Goal: Information Seeking & Learning: Understand process/instructions

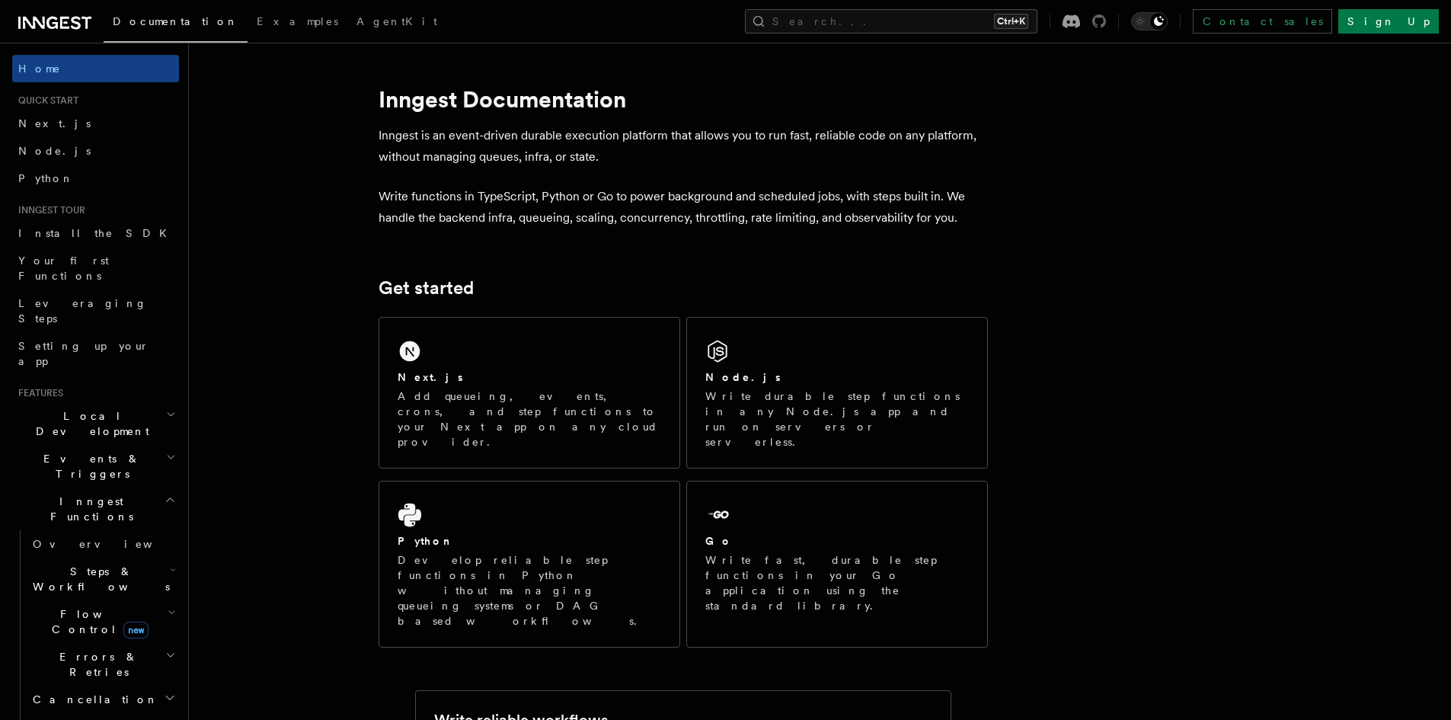
click at [1106, 21] on icon at bounding box center [1099, 21] width 14 height 14
click at [143, 402] on h2 "Local Development" at bounding box center [95, 423] width 167 height 43
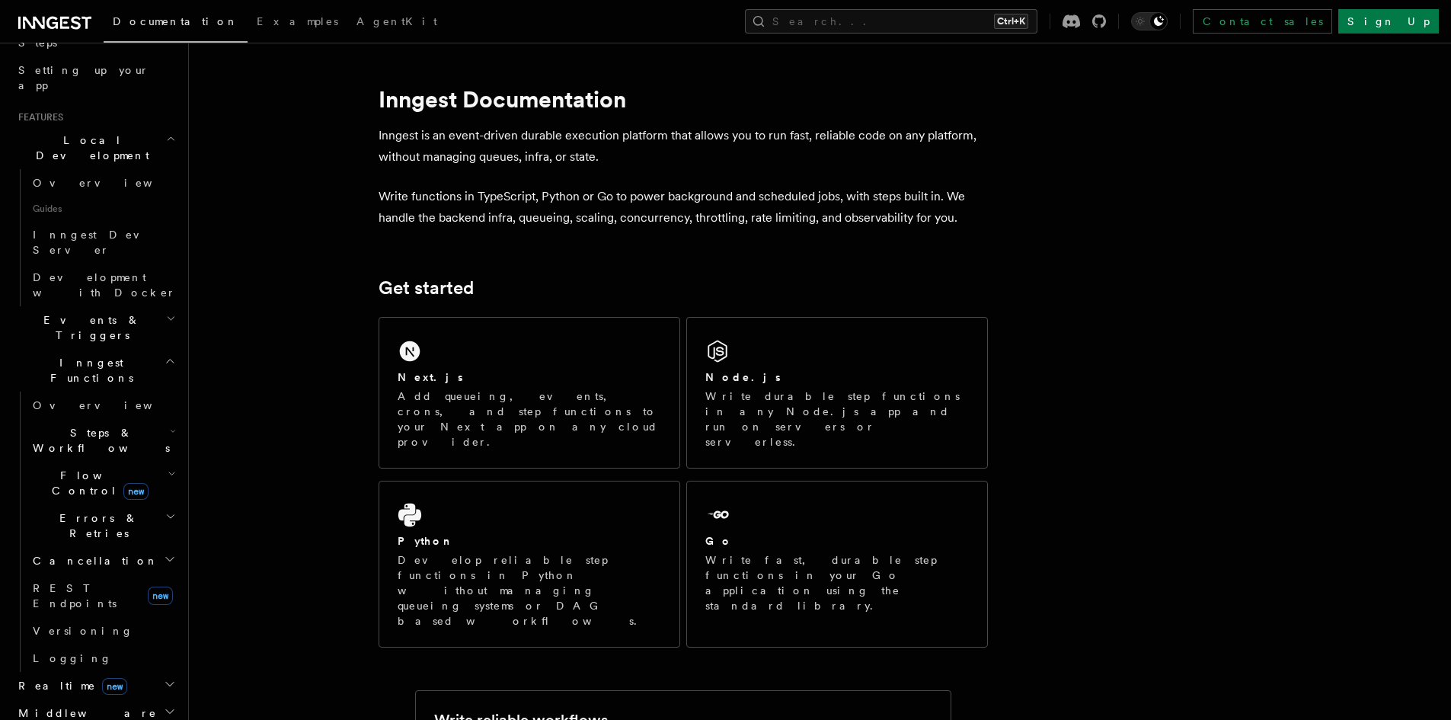
scroll to position [305, 0]
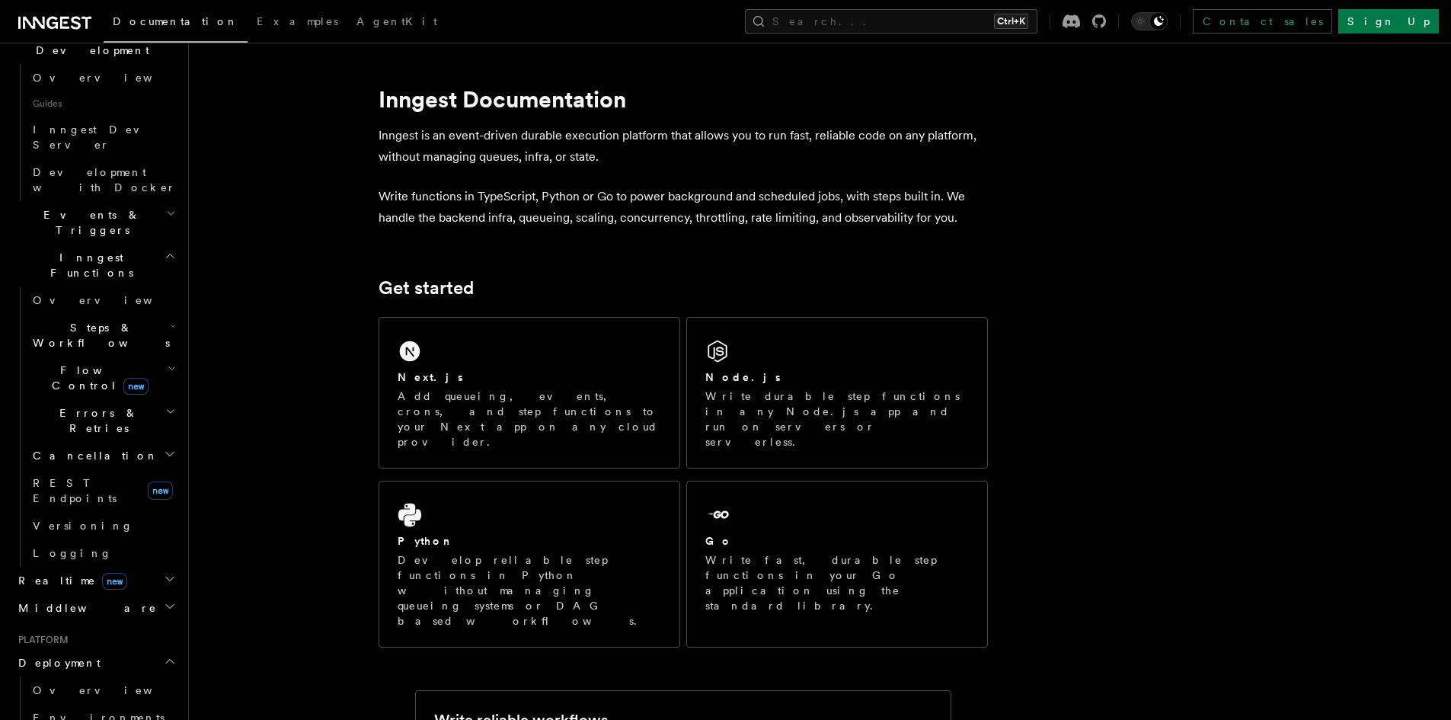
scroll to position [533, 0]
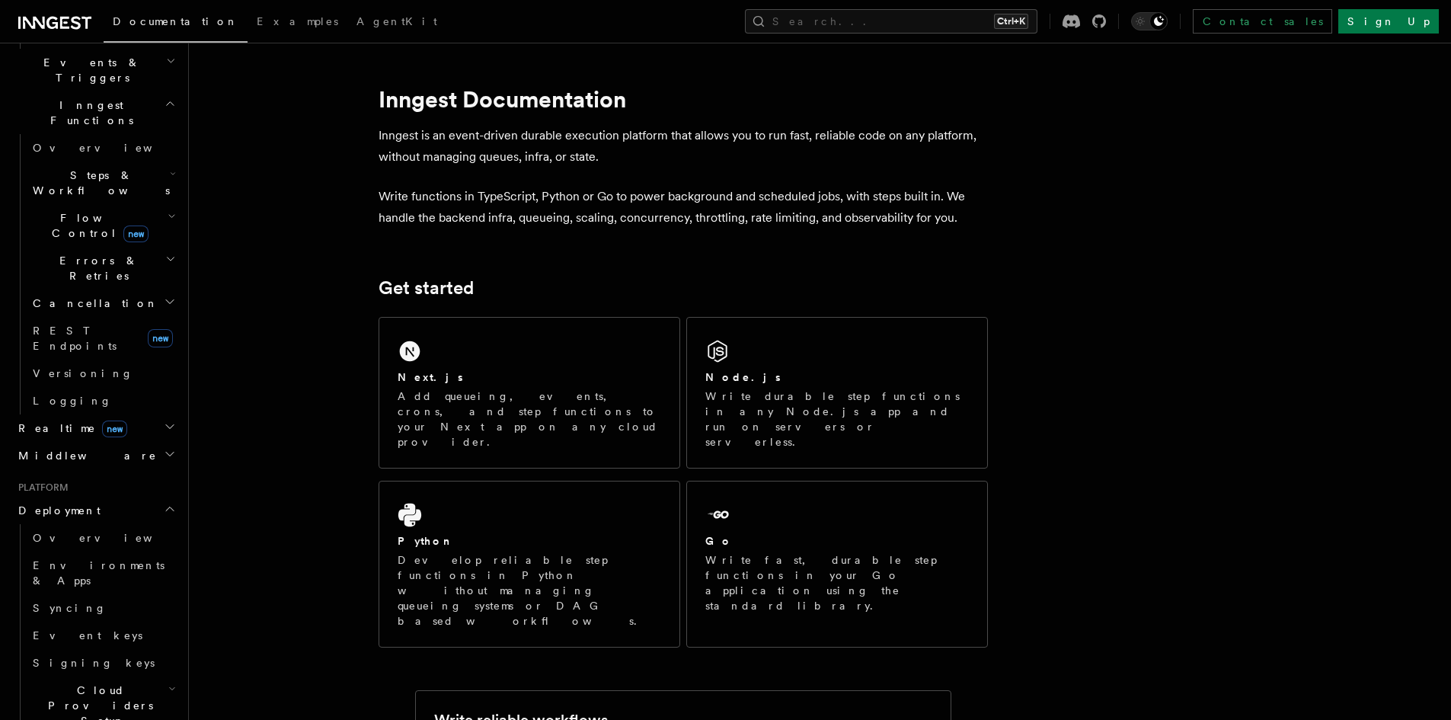
click at [145, 676] on h2 "Cloud Providers Setup" at bounding box center [103, 705] width 152 height 58
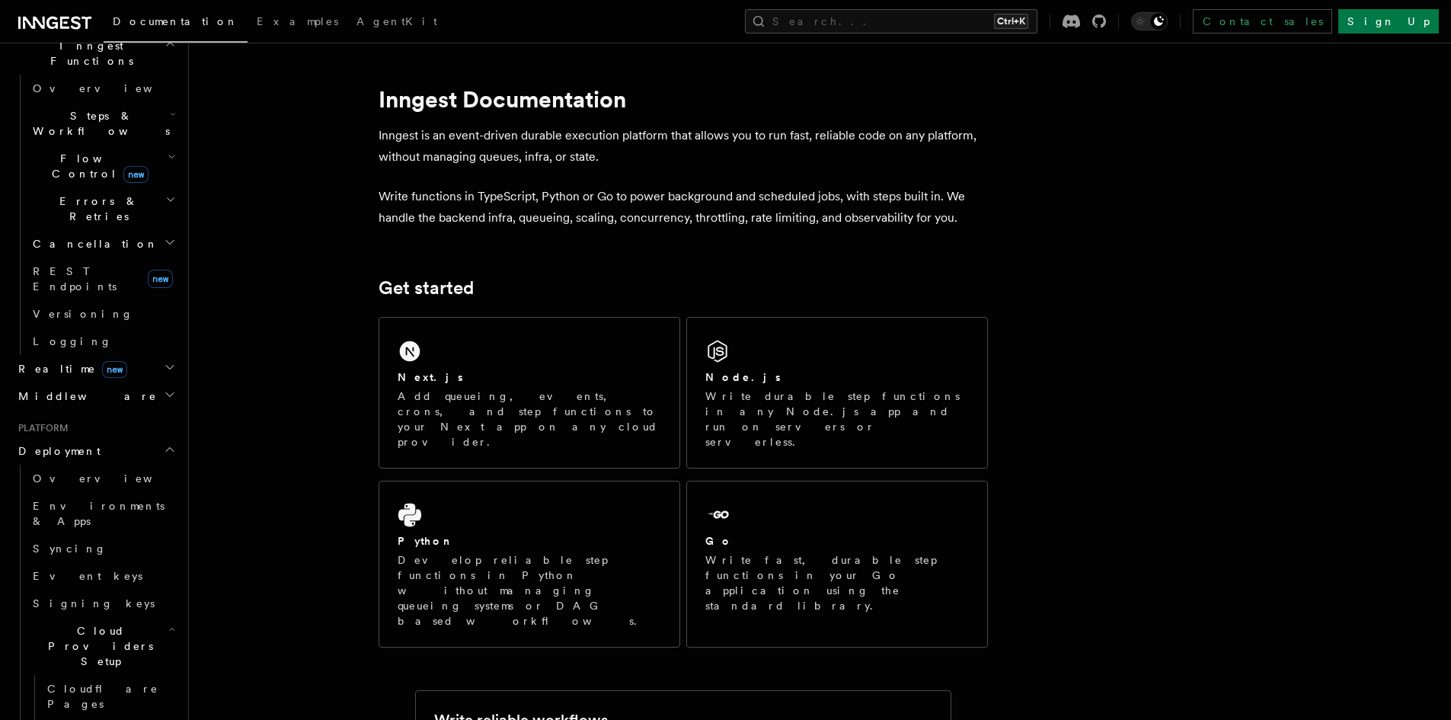
scroll to position [609, 0]
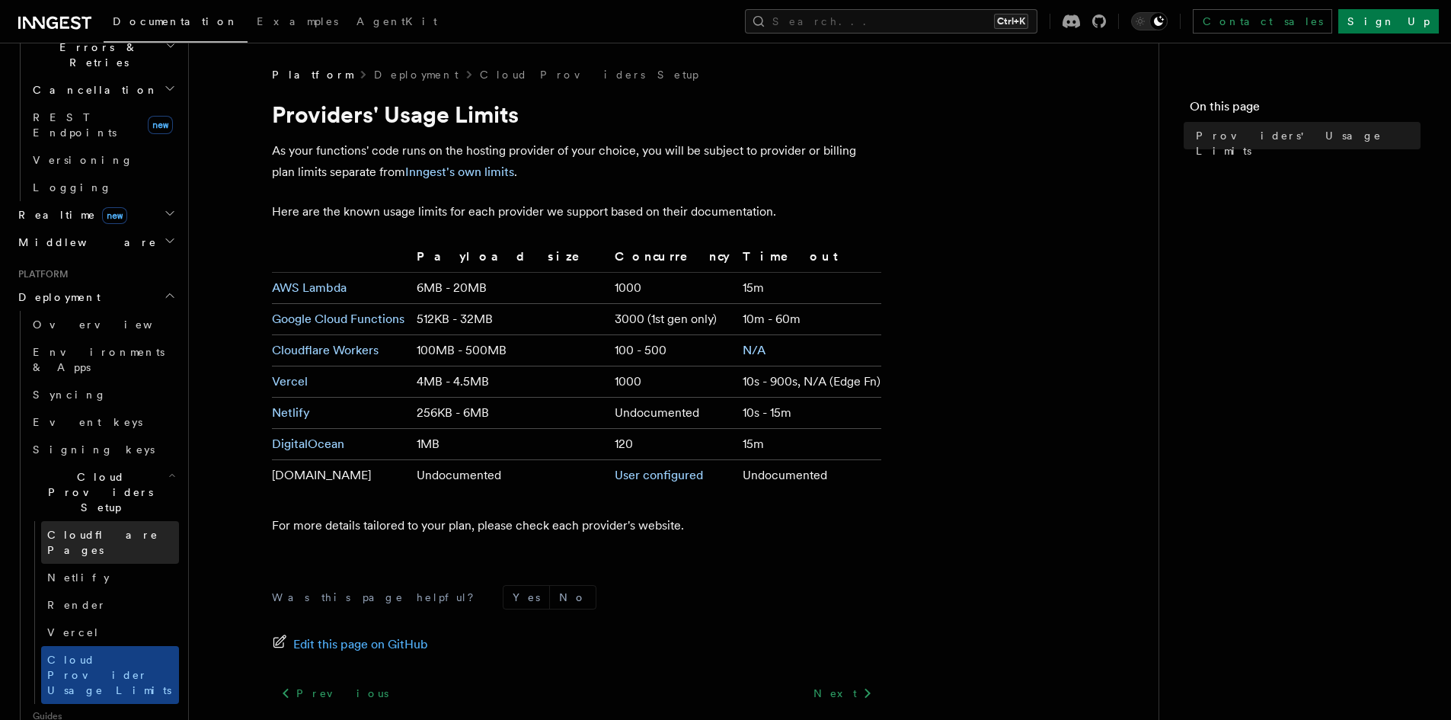
scroll to position [533, 0]
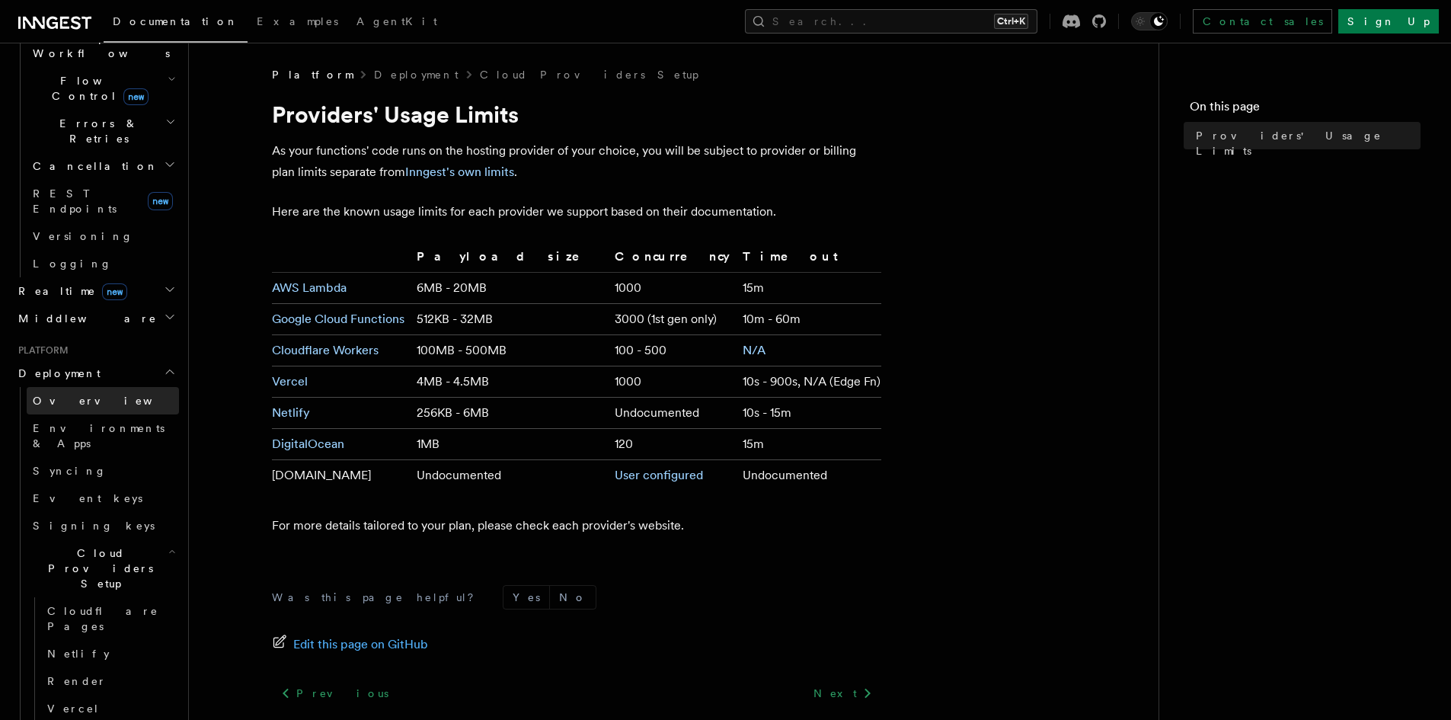
click at [120, 387] on link "Overview" at bounding box center [103, 400] width 152 height 27
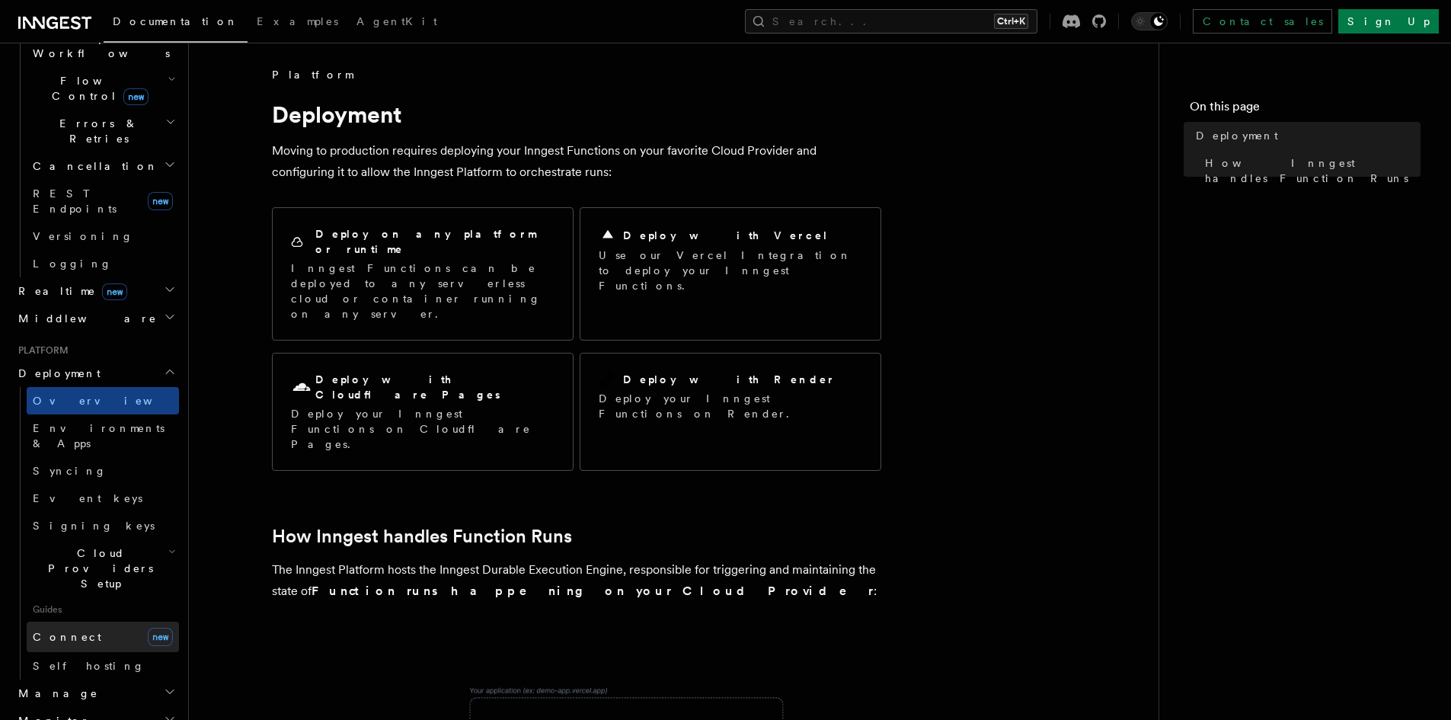
click at [124, 621] on link "Connect new" at bounding box center [103, 636] width 152 height 30
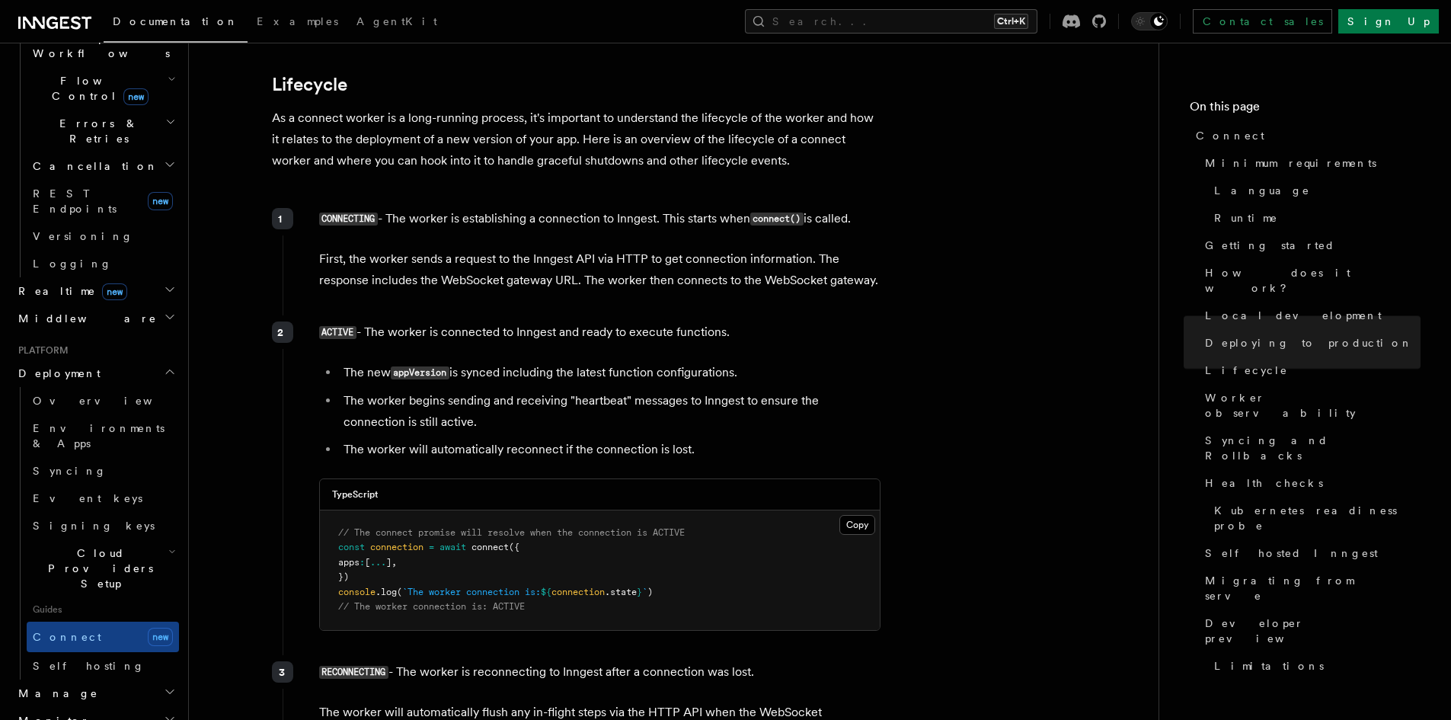
scroll to position [3655, 0]
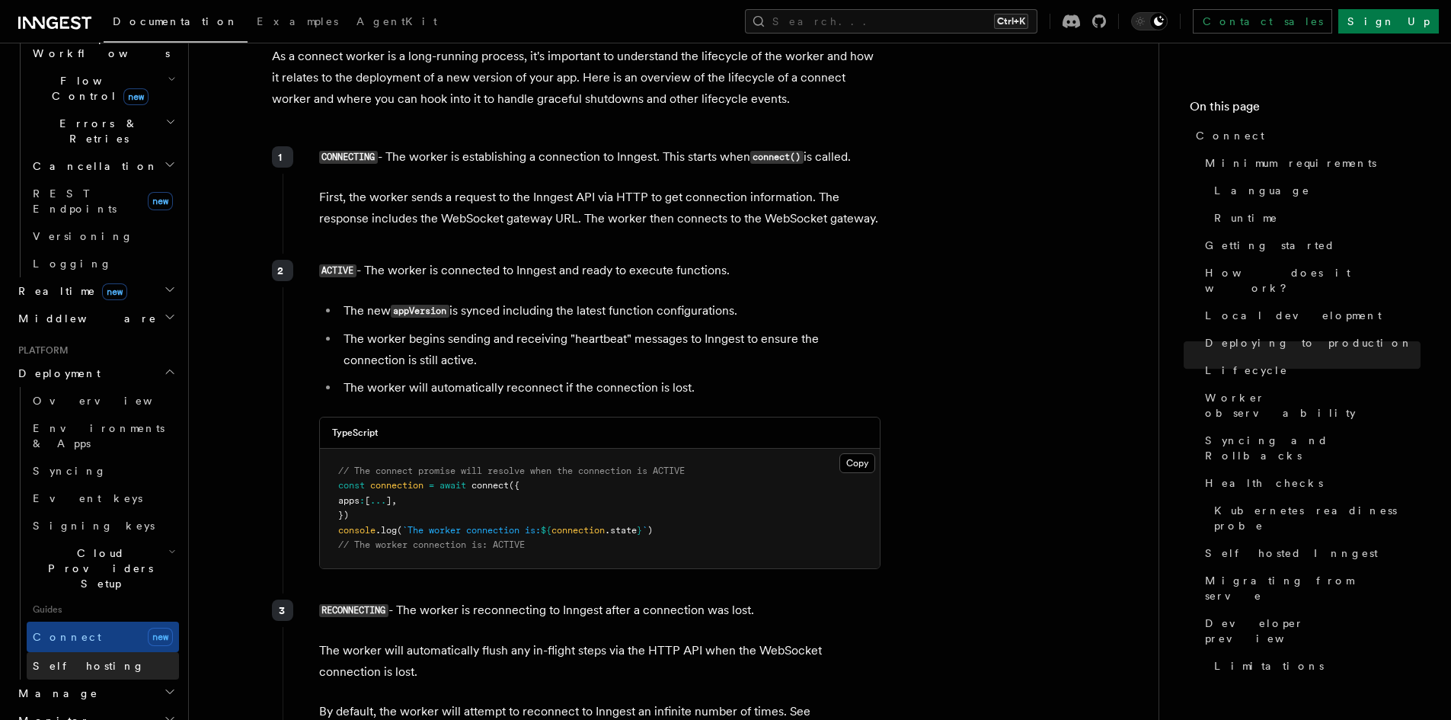
click at [136, 652] on link "Self hosting" at bounding box center [103, 665] width 152 height 27
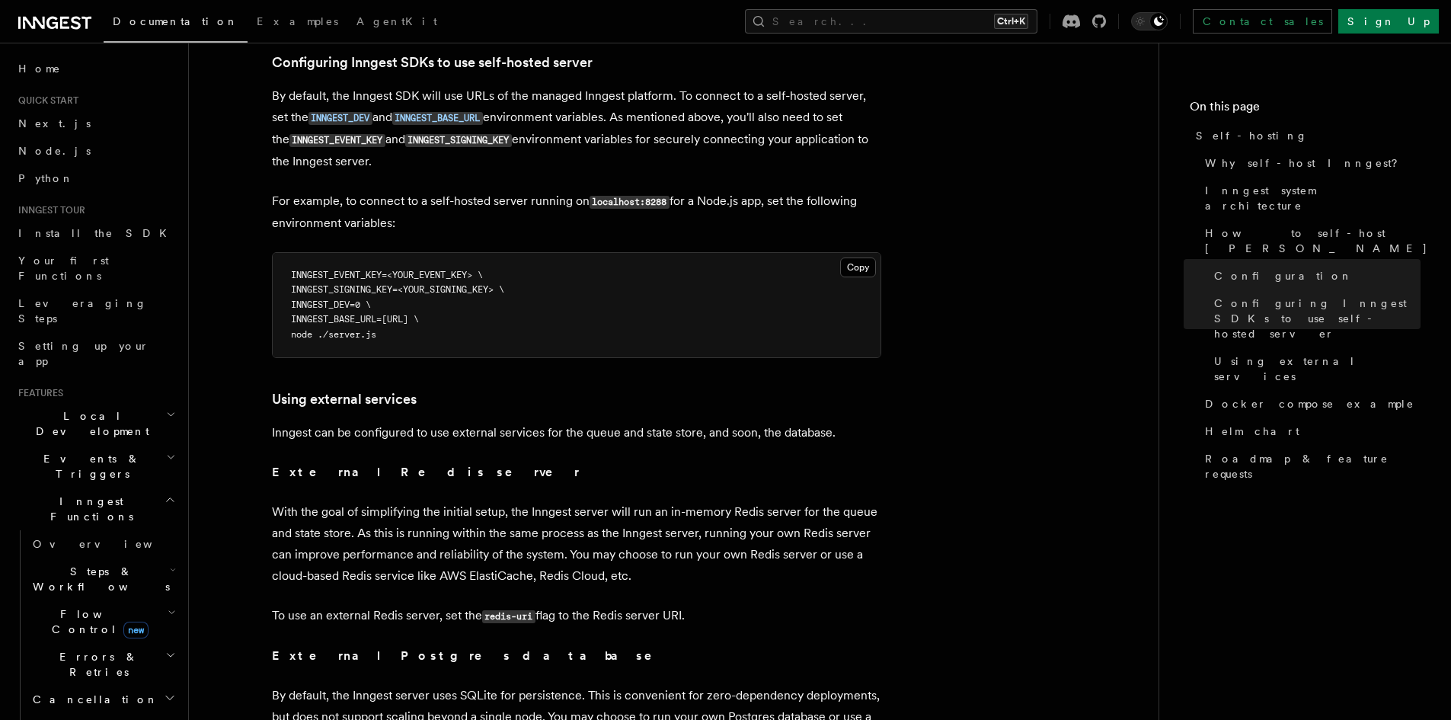
click at [101, 402] on h2 "Local Development" at bounding box center [95, 423] width 167 height 43
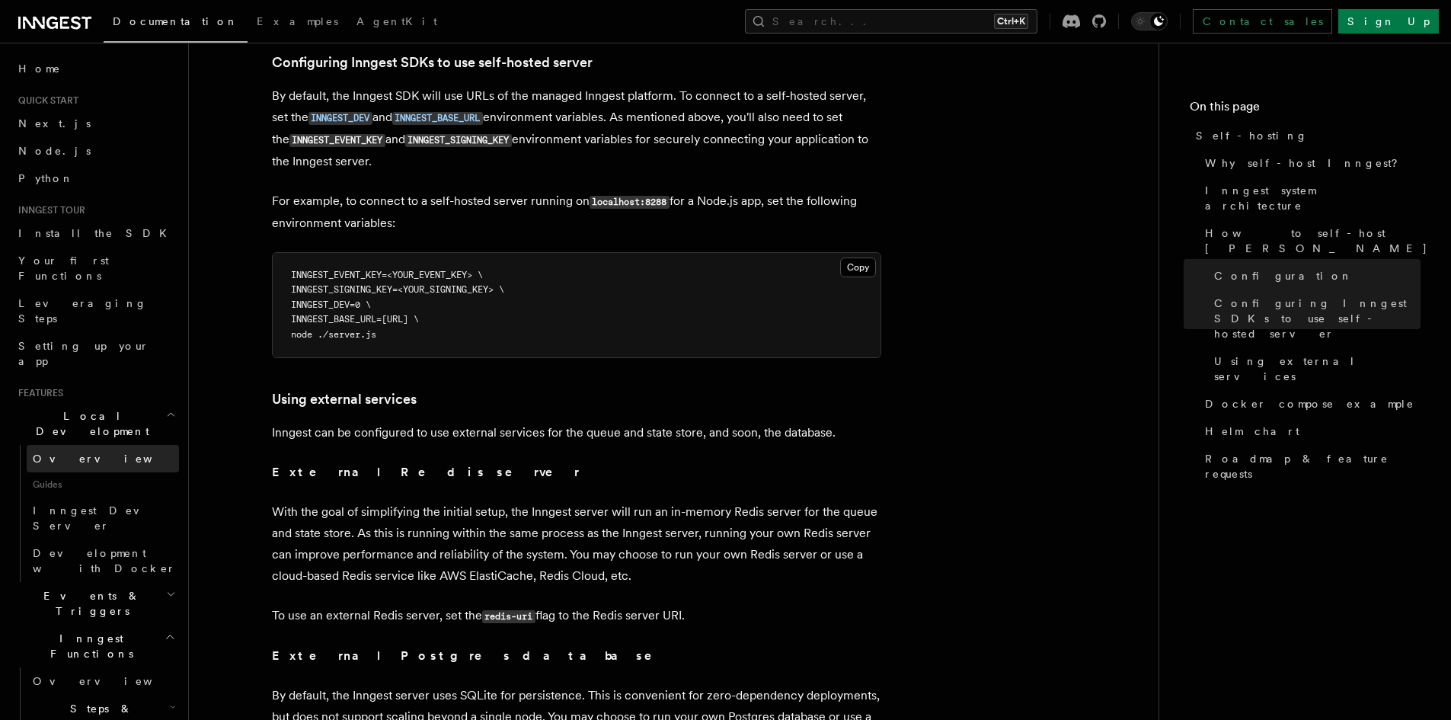
click at [101, 445] on link "Overview" at bounding box center [103, 458] width 152 height 27
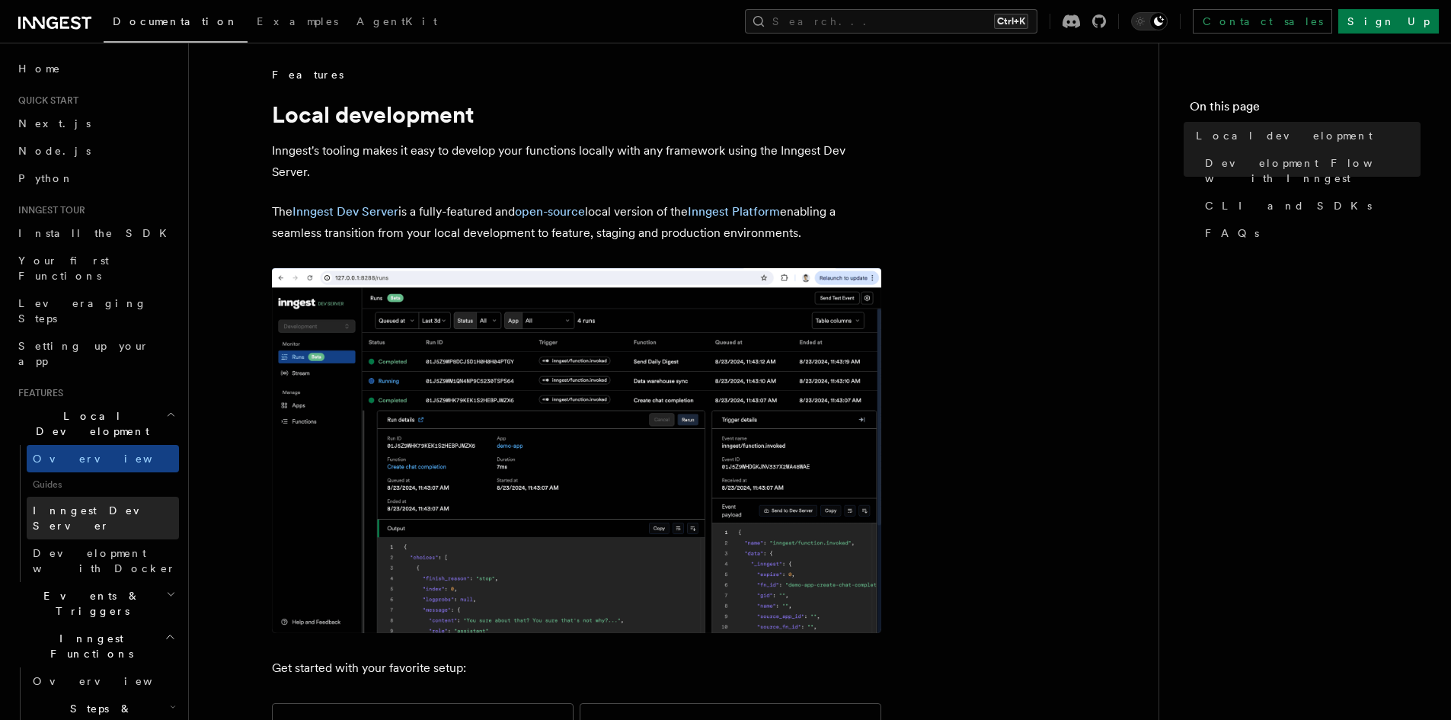
click at [121, 504] on span "Inngest Dev Server" at bounding box center [98, 517] width 130 height 27
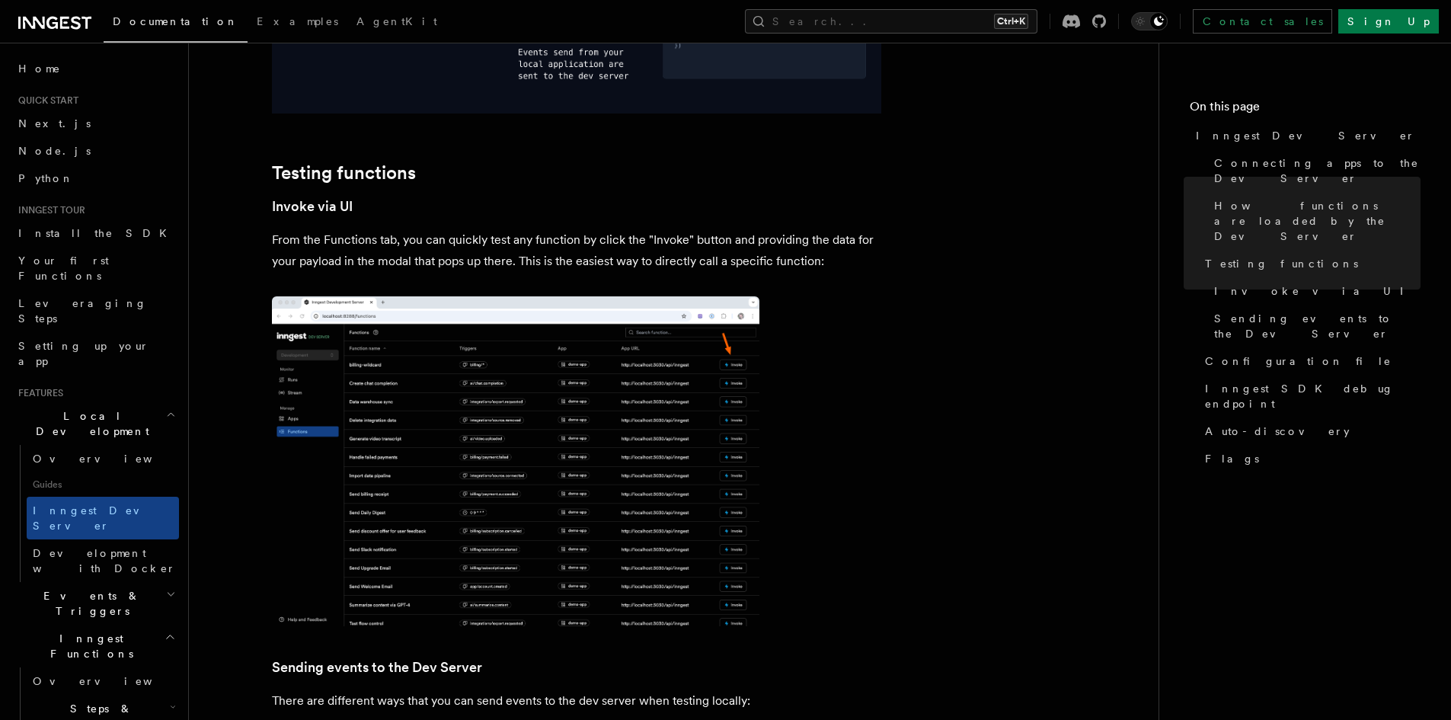
scroll to position [2056, 0]
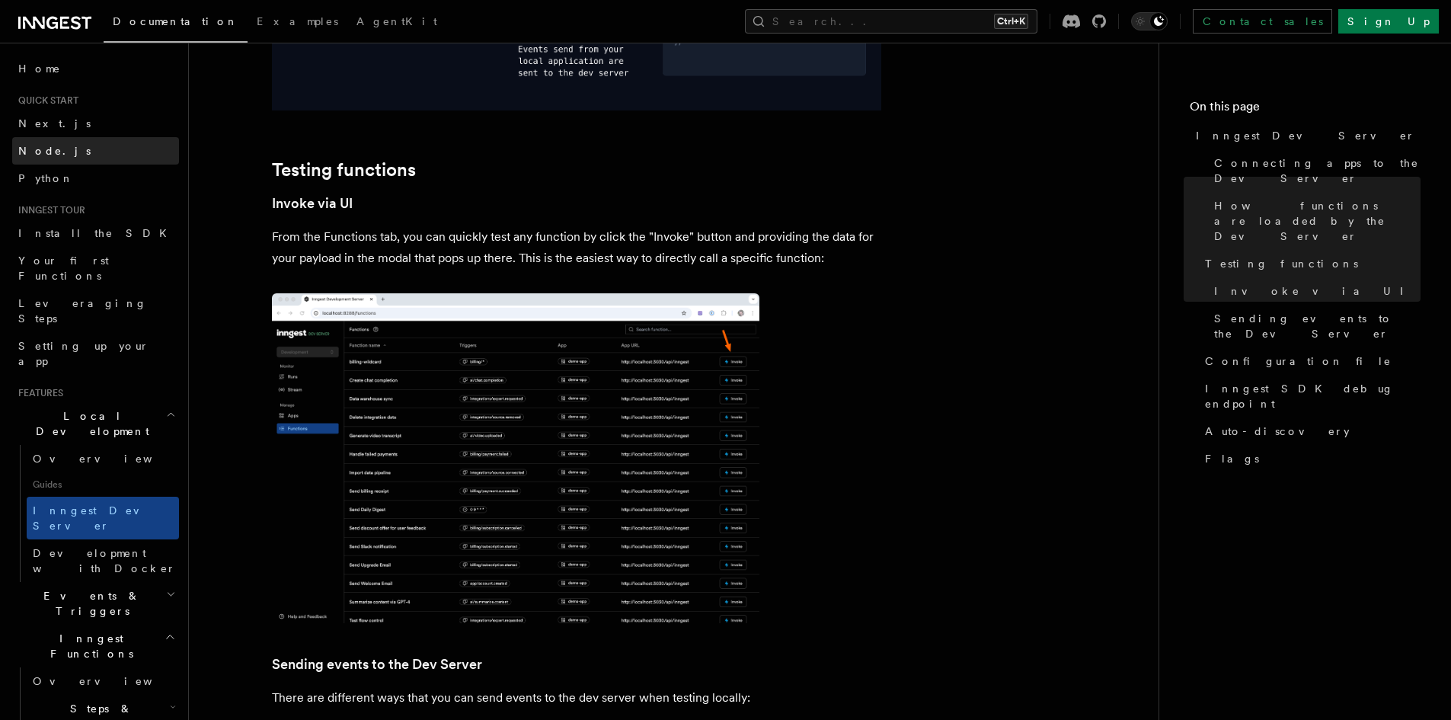
click at [90, 152] on link "Node.js" at bounding box center [95, 150] width 167 height 27
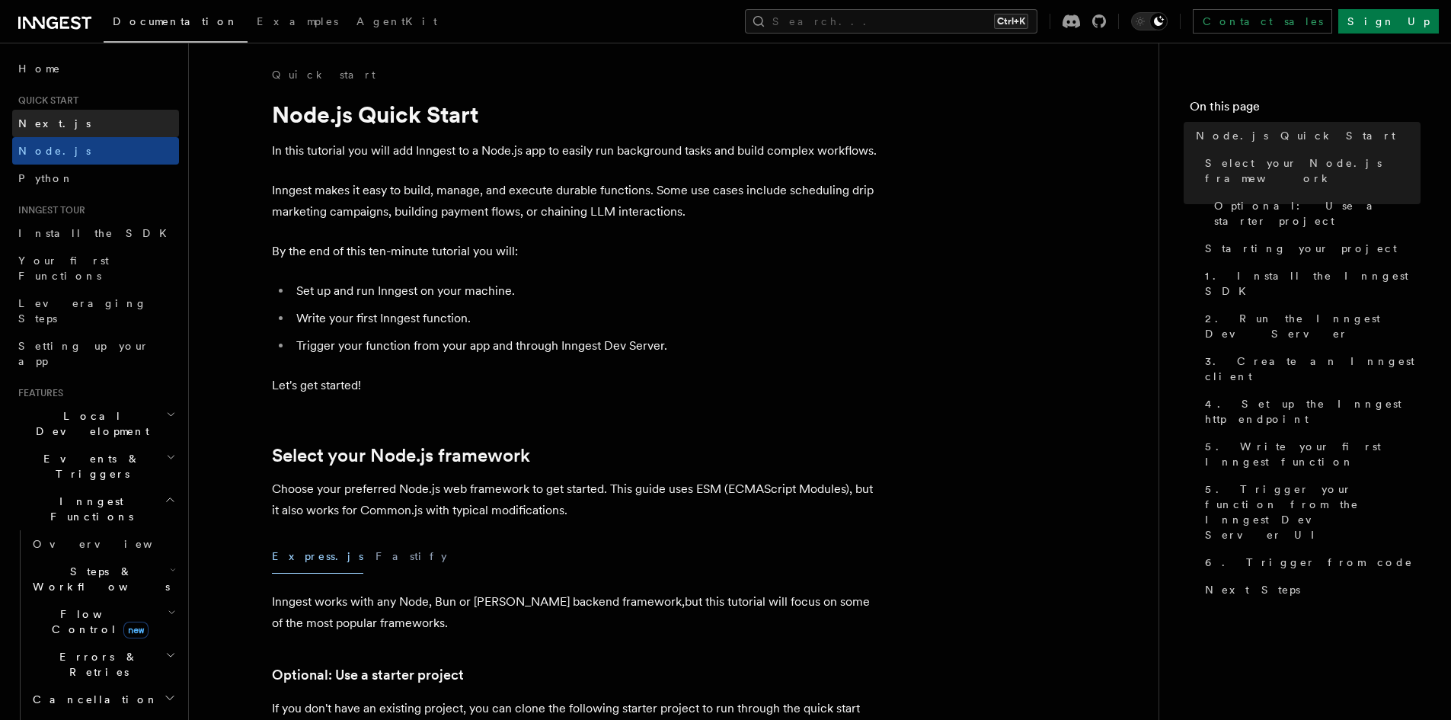
click at [94, 131] on link "Next.js" at bounding box center [95, 123] width 167 height 27
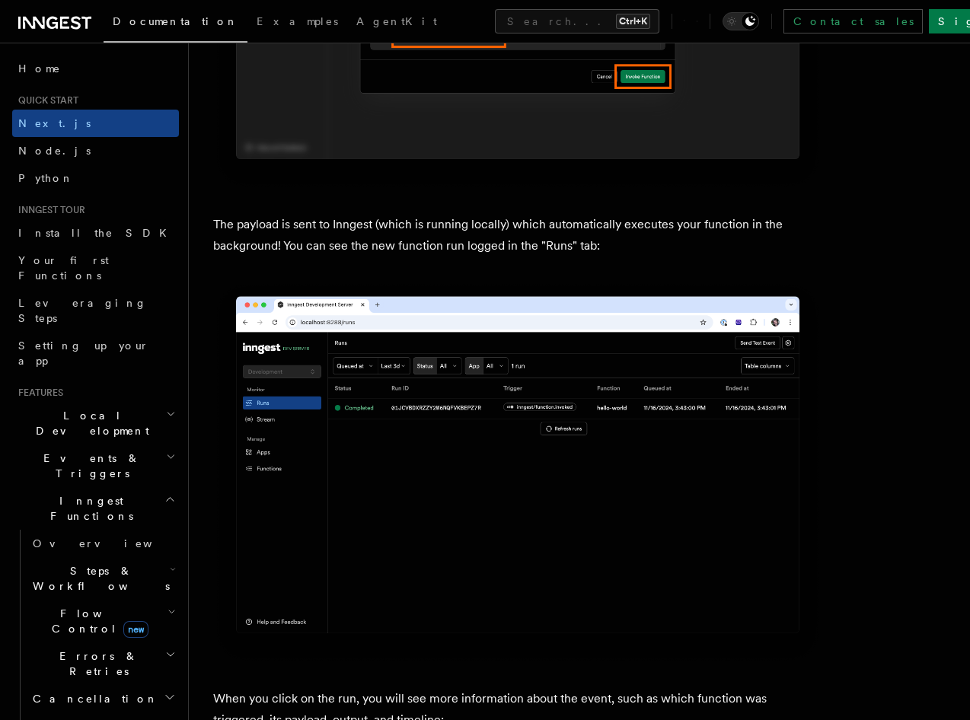
scroll to position [5178, 0]
